Goal: Task Accomplishment & Management: Use online tool/utility

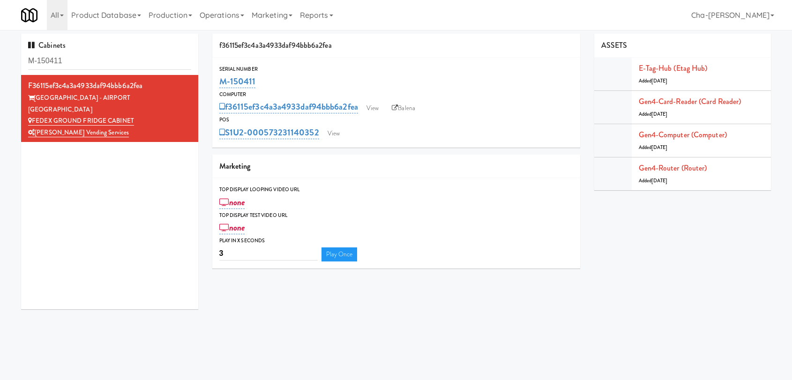
click at [381, 108] on link "View" at bounding box center [373, 108] width 22 height 14
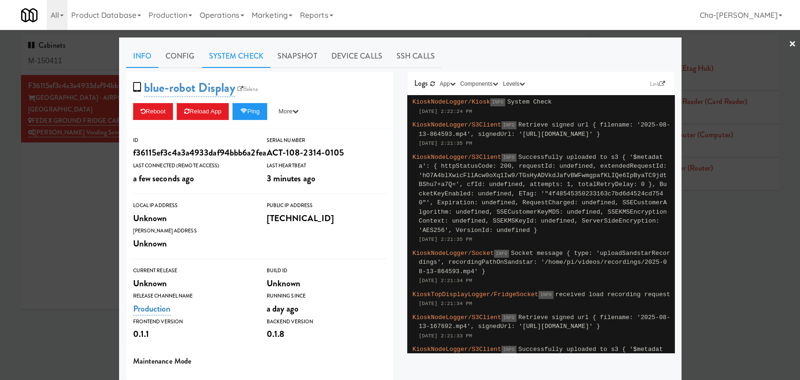
click at [229, 58] on link "System Check" at bounding box center [236, 56] width 68 height 23
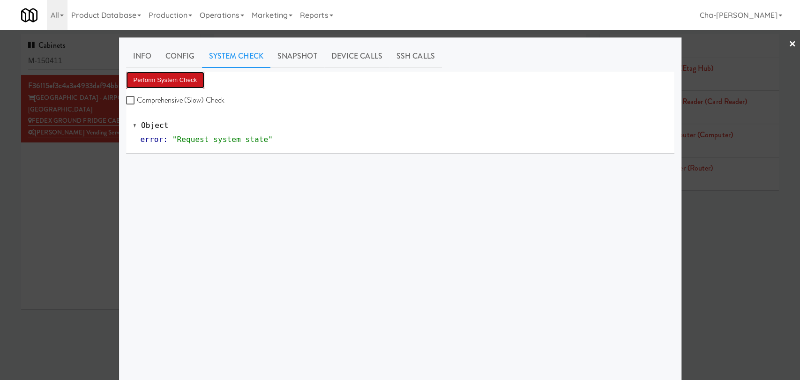
click at [186, 81] on button "Perform System Check" at bounding box center [165, 80] width 79 height 17
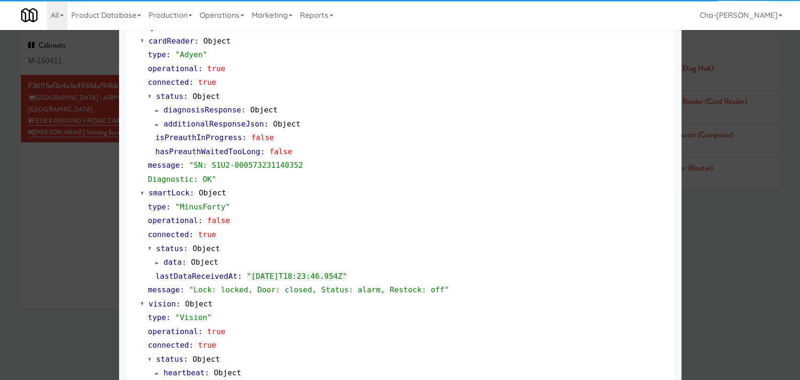
scroll to position [102, 0]
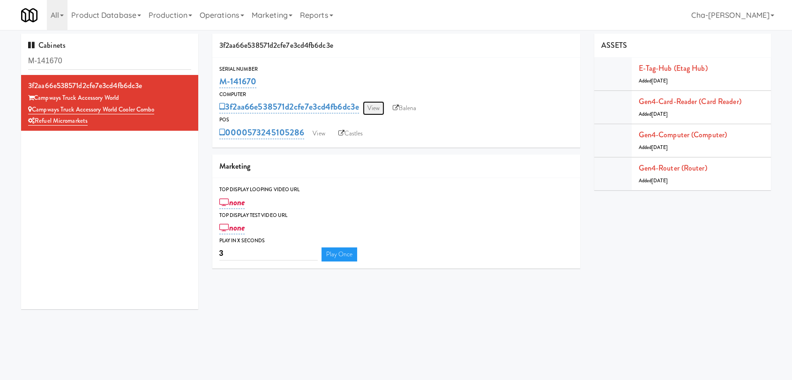
click at [375, 108] on link "View" at bounding box center [374, 108] width 22 height 14
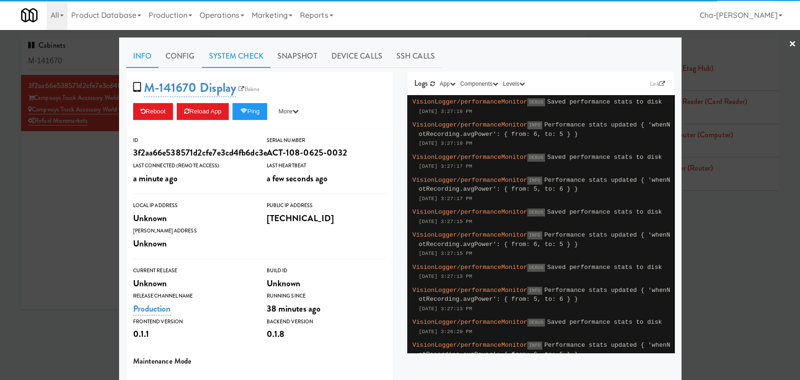
click at [220, 52] on link "System Check" at bounding box center [236, 56] width 68 height 23
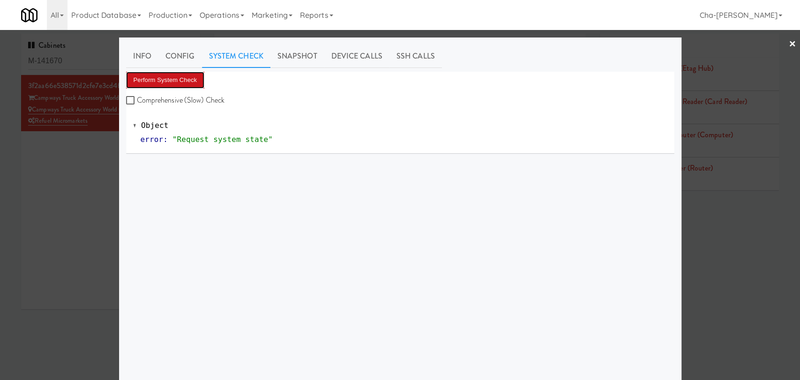
click at [179, 80] on button "Perform System Check" at bounding box center [165, 80] width 79 height 17
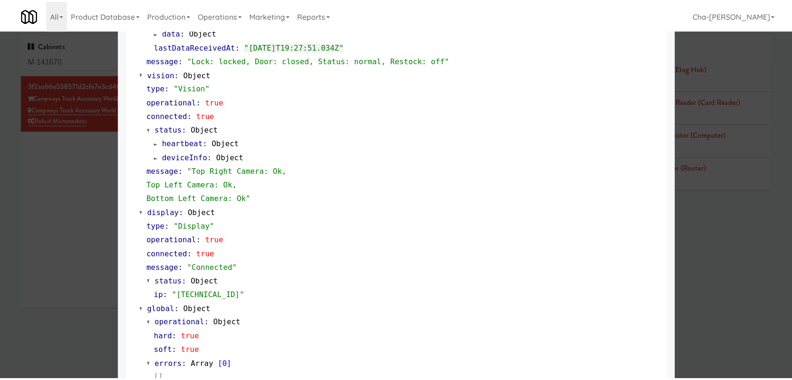
scroll to position [348, 0]
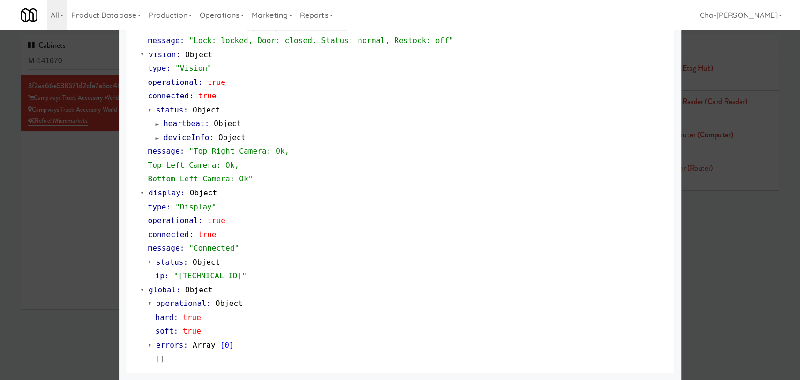
click at [86, 218] on div at bounding box center [400, 190] width 800 height 380
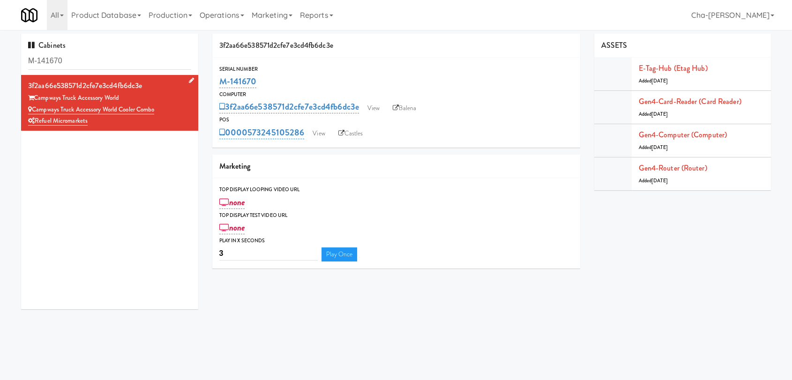
drag, startPoint x: 162, startPoint y: 108, endPoint x: 33, endPoint y: 109, distance: 129.3
click at [33, 109] on div "Campways Truck Accessory World Cooler Combo" at bounding box center [109, 110] width 163 height 12
copy link "Campways Truck Accessory World Cooler Combo"
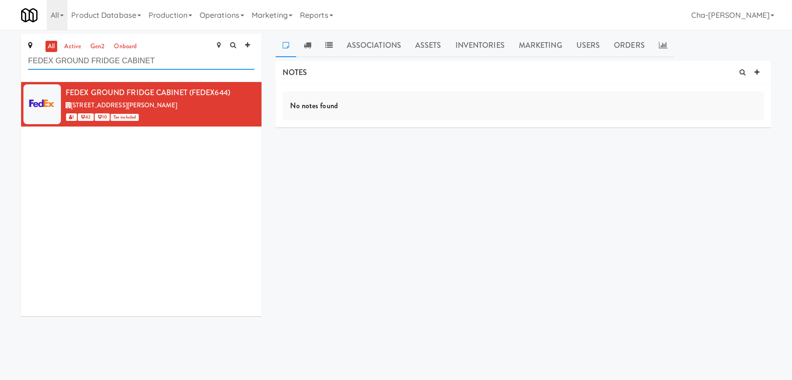
click at [164, 64] on input "FEDEX GROUND FRIDGE CABINET" at bounding box center [141, 60] width 226 height 17
paste input "Campways Truck Accessory World Cooler Combo"
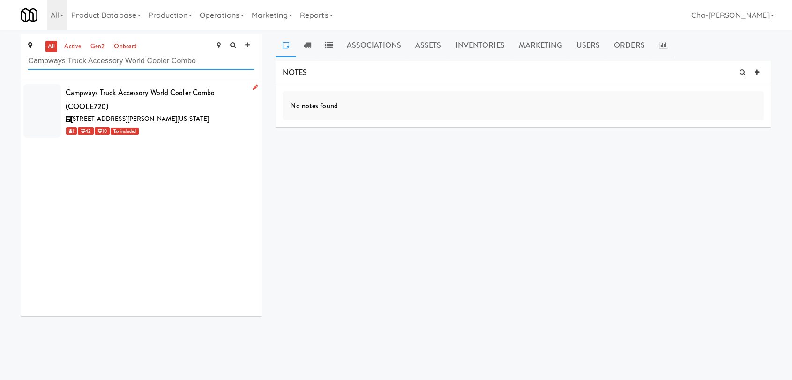
type input "Campways Truck Accessory World Cooler Combo"
click at [253, 86] on icon at bounding box center [255, 87] width 5 height 6
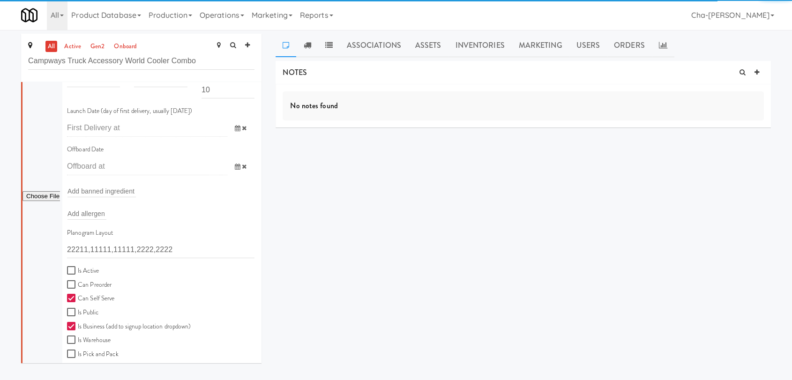
scroll to position [156, 0]
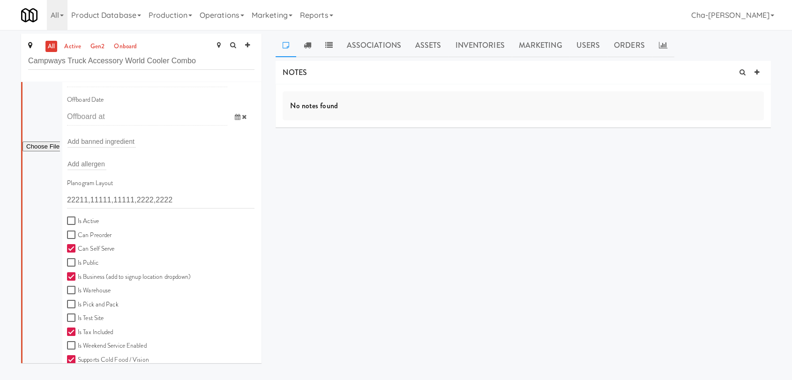
click at [81, 221] on label "Is Active" at bounding box center [83, 222] width 32 height 12
click at [78, 221] on input "Is Active" at bounding box center [72, 220] width 11 height 7
checkbox input "true"
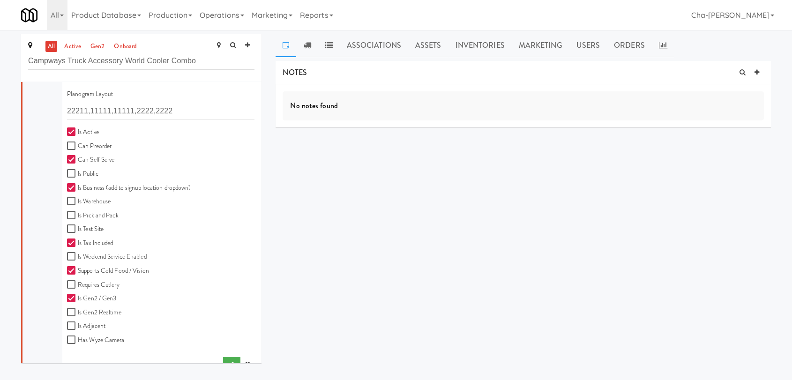
scroll to position [260, 0]
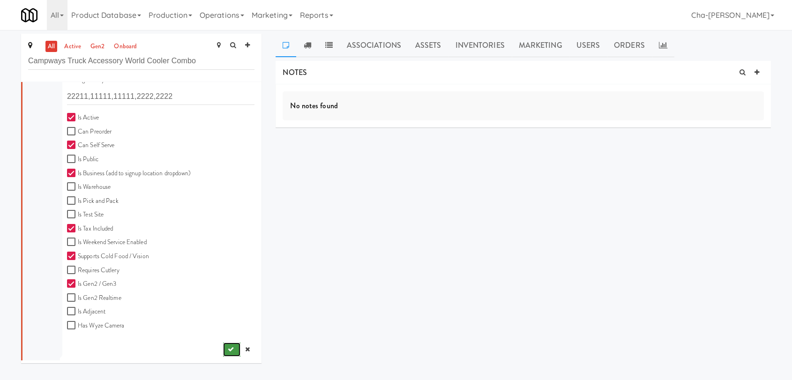
click at [223, 346] on button "submit" at bounding box center [231, 350] width 17 height 14
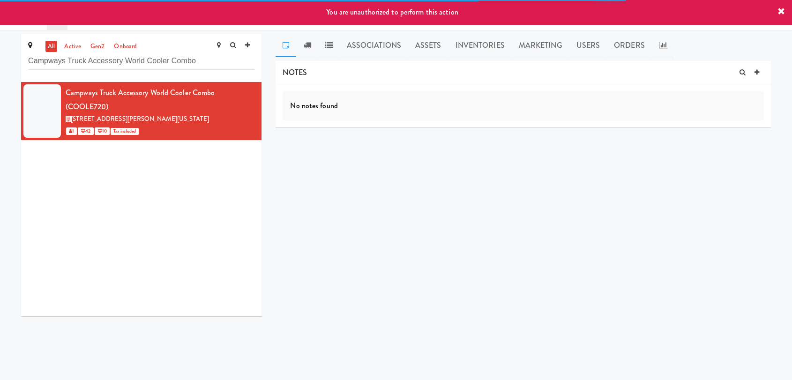
click at [781, 9] on icon at bounding box center [780, 11] width 7 height 7
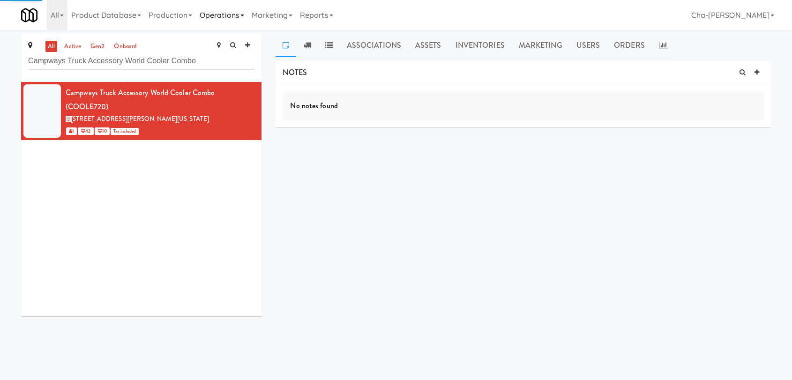
click at [213, 7] on link "Operations" at bounding box center [222, 15] width 52 height 30
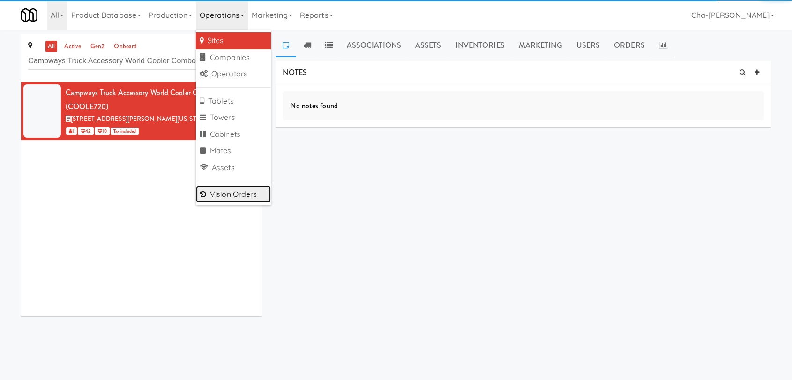
click at [245, 189] on link "Vision Orders" at bounding box center [233, 194] width 75 height 17
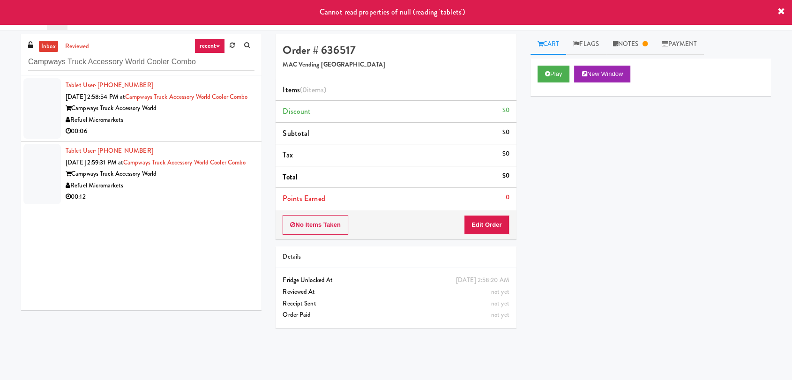
type input "Campways Truck Accessory World Cooler Combo"
click at [180, 114] on div "Campways Truck Accessory World" at bounding box center [160, 109] width 189 height 12
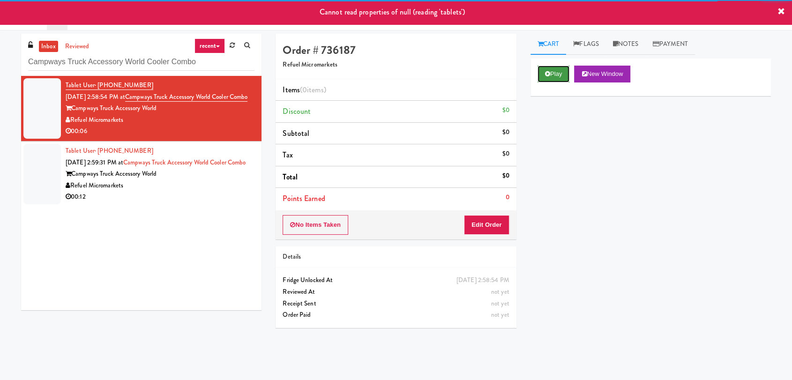
click at [546, 78] on button "Play" at bounding box center [554, 74] width 32 height 17
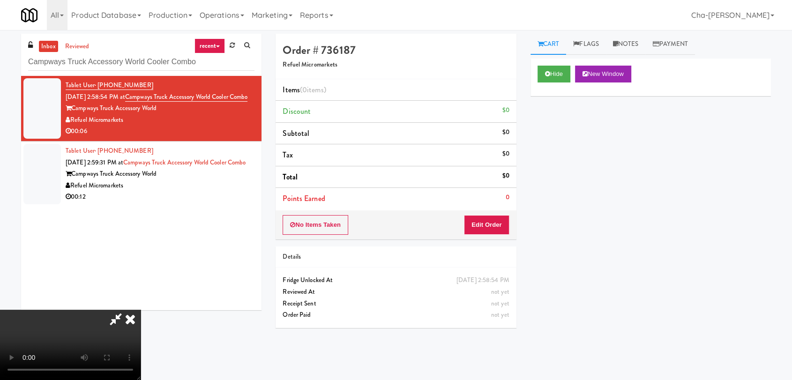
click at [141, 310] on icon at bounding box center [130, 319] width 21 height 19
